Goal: Task Accomplishment & Management: Manage account settings

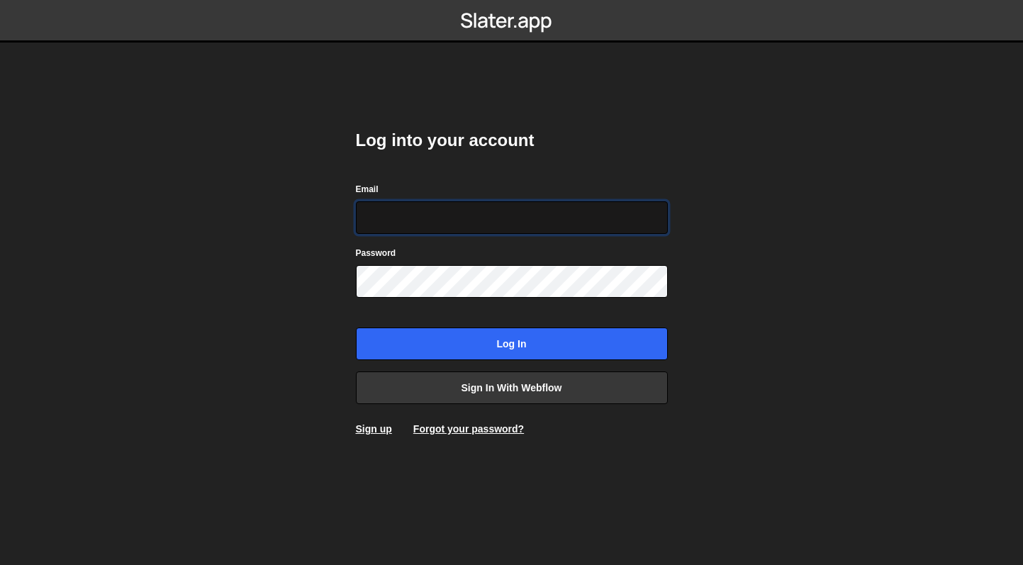
click at [462, 217] on input "Email" at bounding box center [512, 217] width 312 height 33
type input "joel@alphi.dev"
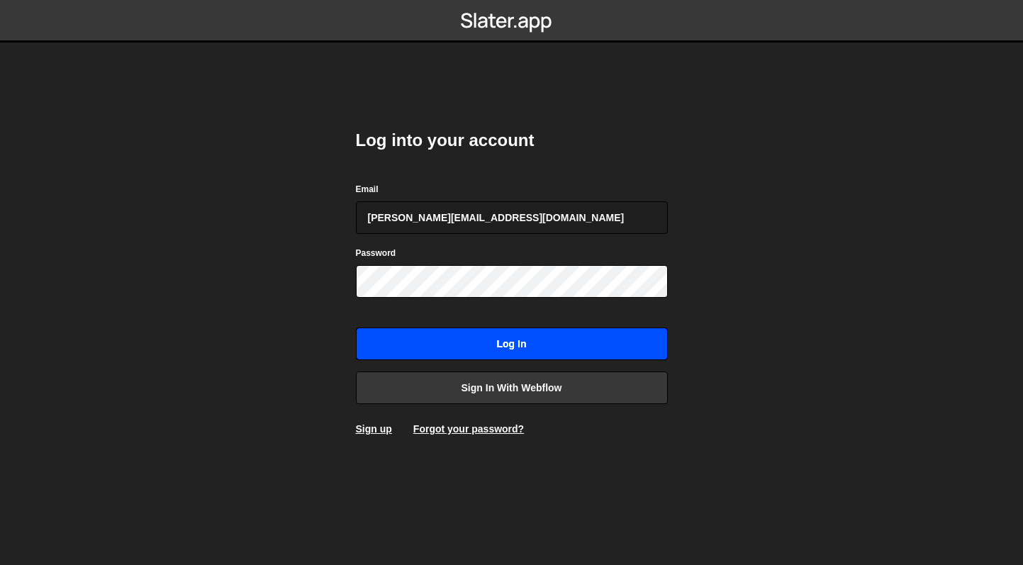
drag, startPoint x: 495, startPoint y: 342, endPoint x: 488, endPoint y: 340, distance: 7.6
click at [495, 342] on input "Log in" at bounding box center [512, 343] width 312 height 33
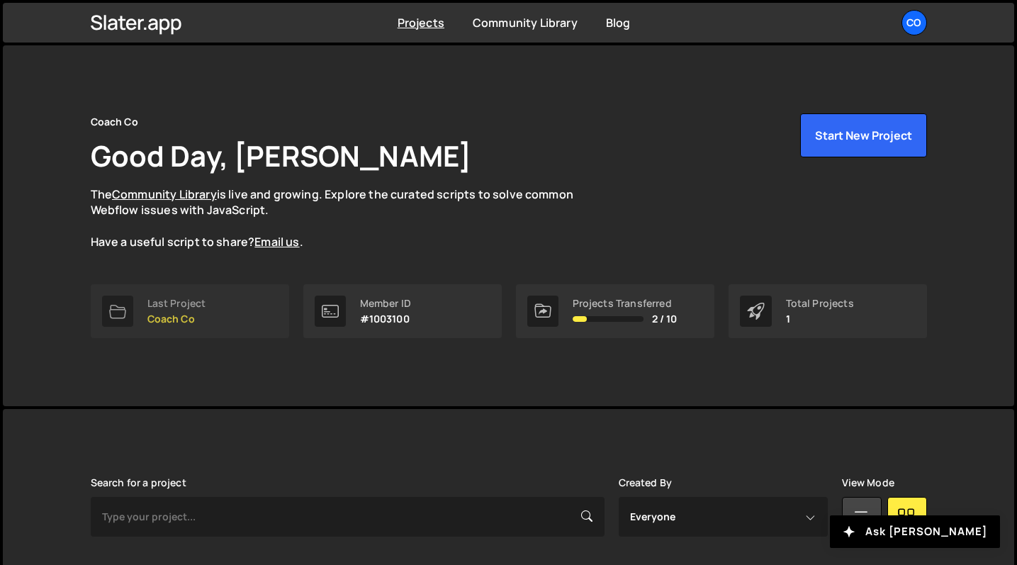
click at [176, 317] on p "Coach Co" at bounding box center [176, 318] width 59 height 11
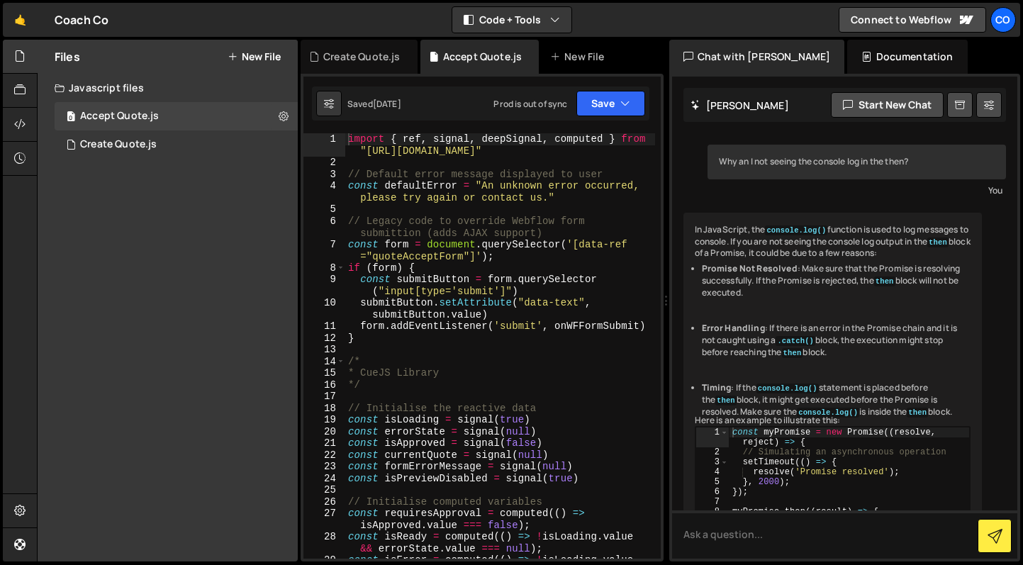
scroll to position [214, 0]
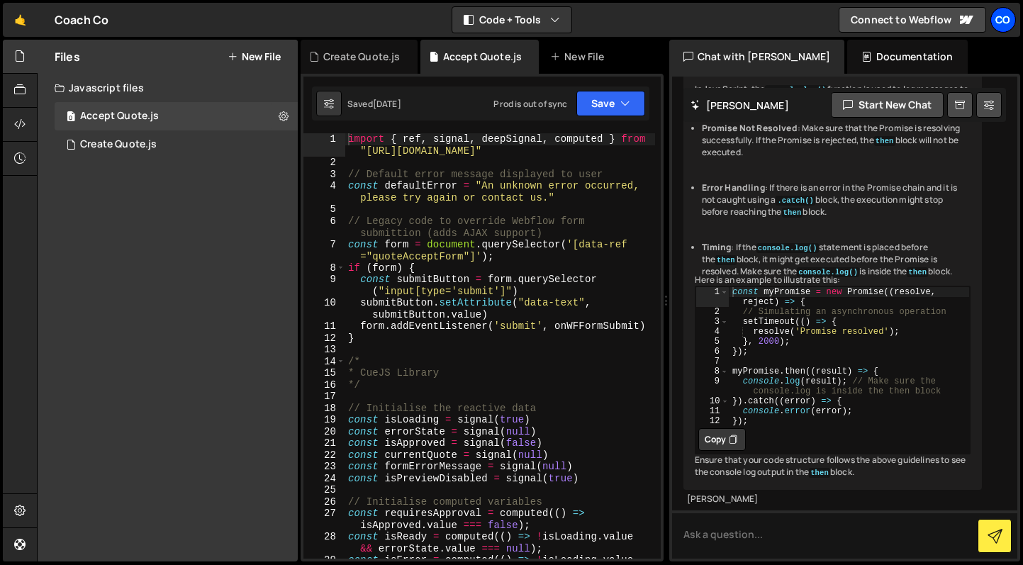
click at [998, 25] on div "Co" at bounding box center [1003, 20] width 26 height 26
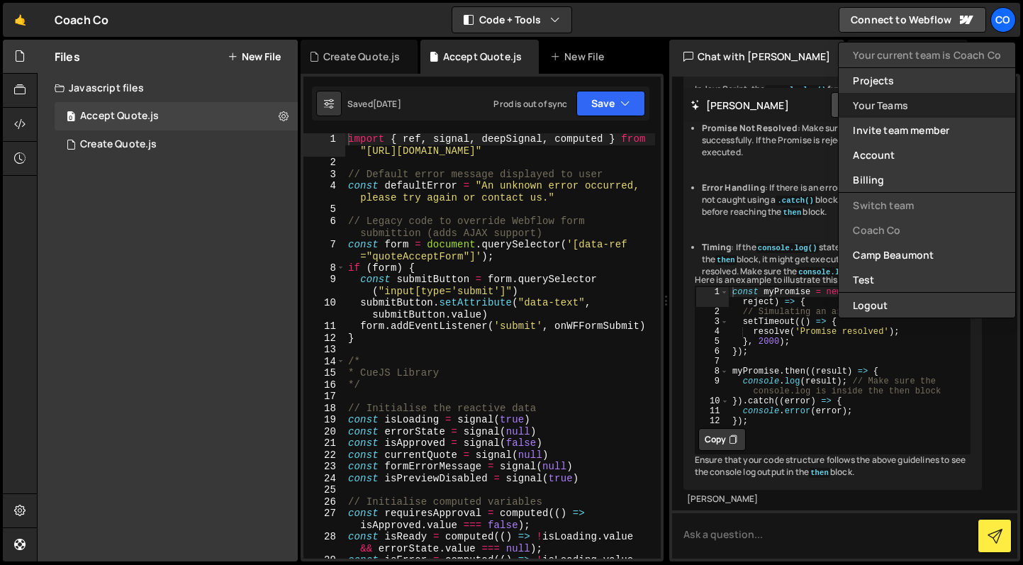
click at [882, 103] on link "Your Teams" at bounding box center [927, 105] width 176 height 25
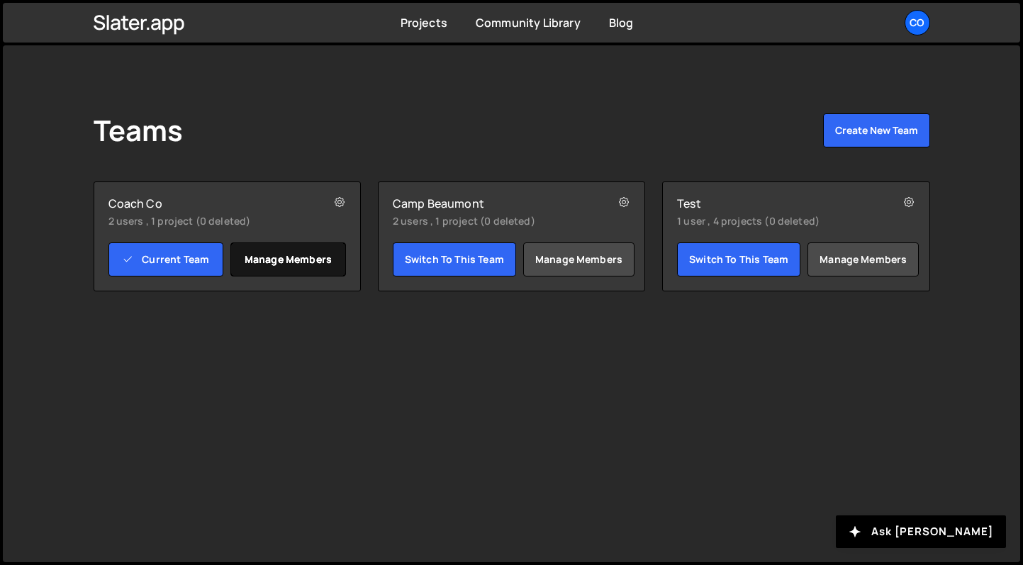
click at [323, 266] on link "Manage members" at bounding box center [288, 259] width 116 height 34
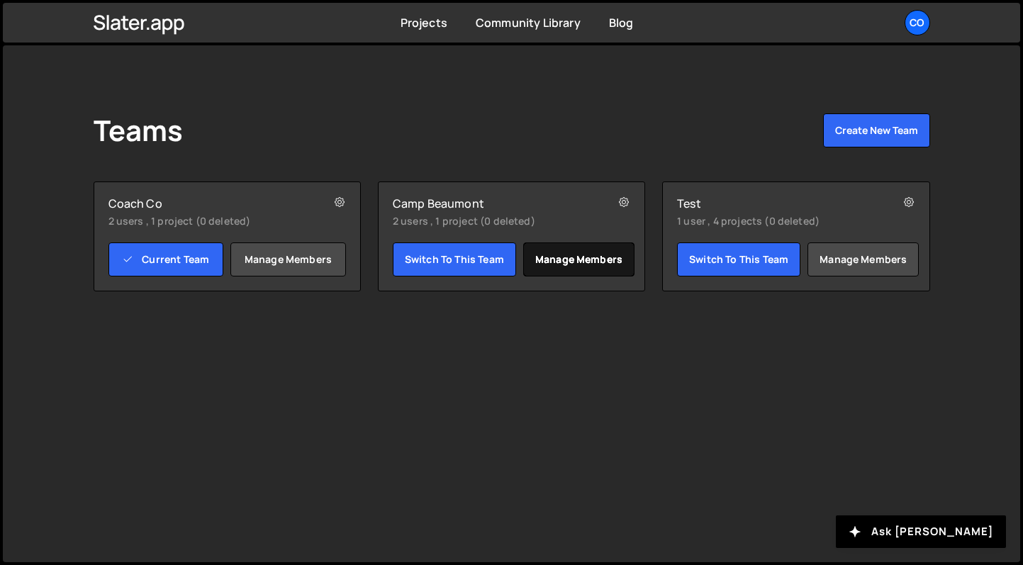
click at [556, 261] on link "Manage members" at bounding box center [578, 259] width 111 height 34
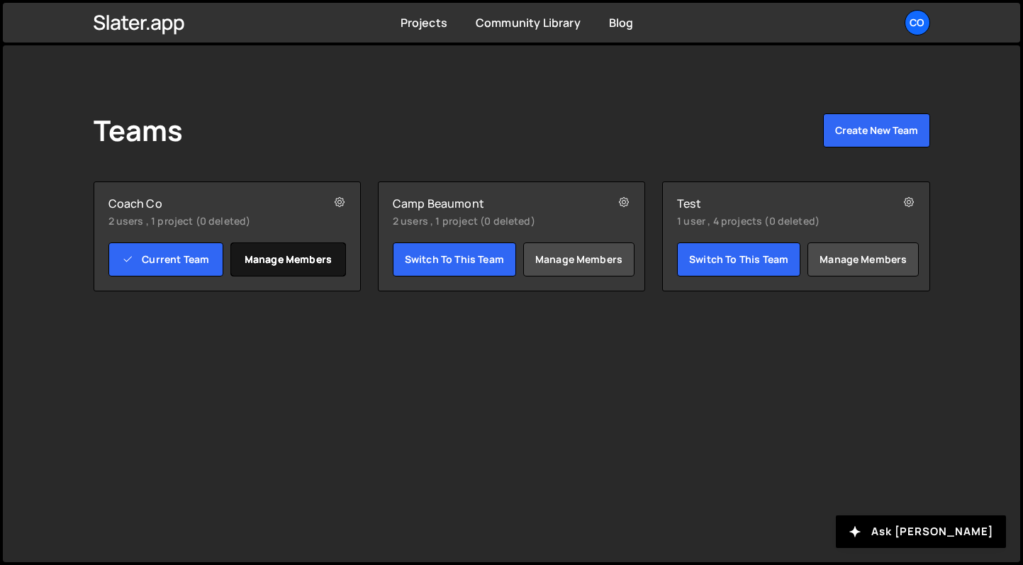
click at [252, 264] on link "Manage members" at bounding box center [288, 259] width 116 height 34
